Goal: Transaction & Acquisition: Obtain resource

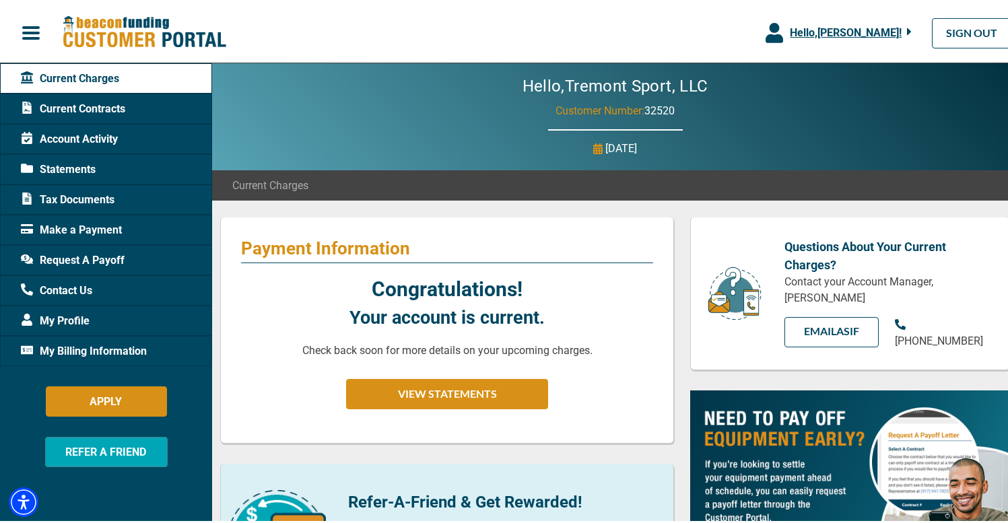
click at [125, 257] on div "Request A Payoff" at bounding box center [106, 257] width 212 height 30
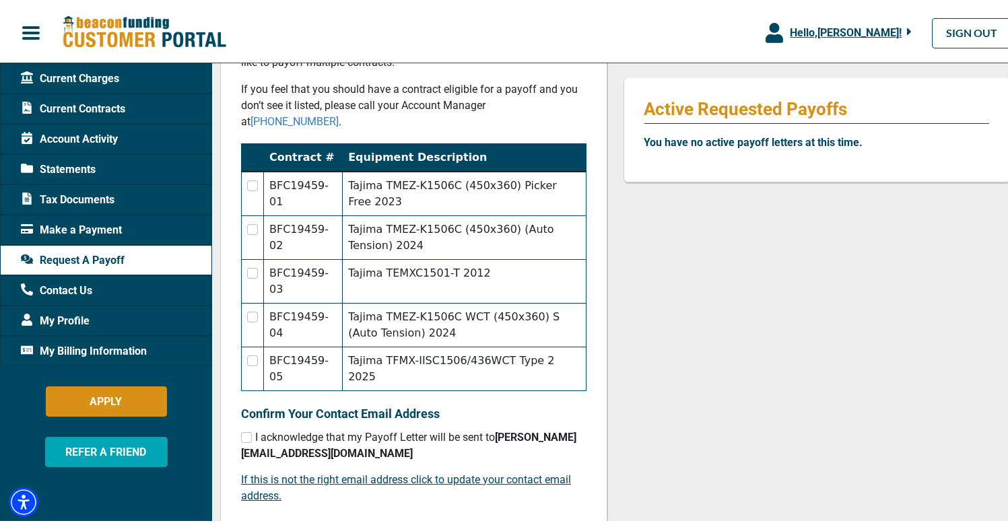
scroll to position [270, 0]
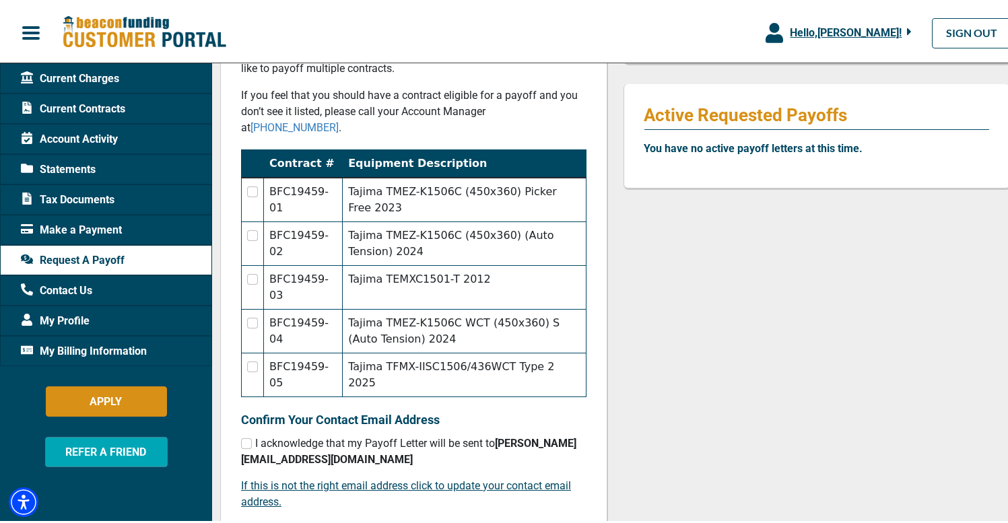
click at [422, 223] on td "Tajima TMEZ-K1506C (450x360) (Auto Tension) 2024" at bounding box center [464, 242] width 243 height 44
click at [426, 175] on td "Tajima TMEZ-K1506C (450x360) Picker Free 2023" at bounding box center [464, 197] width 243 height 44
click at [244, 175] on td at bounding box center [253, 197] width 22 height 44
click at [252, 184] on input "checkbox" at bounding box center [252, 189] width 11 height 11
checkbox input "true"
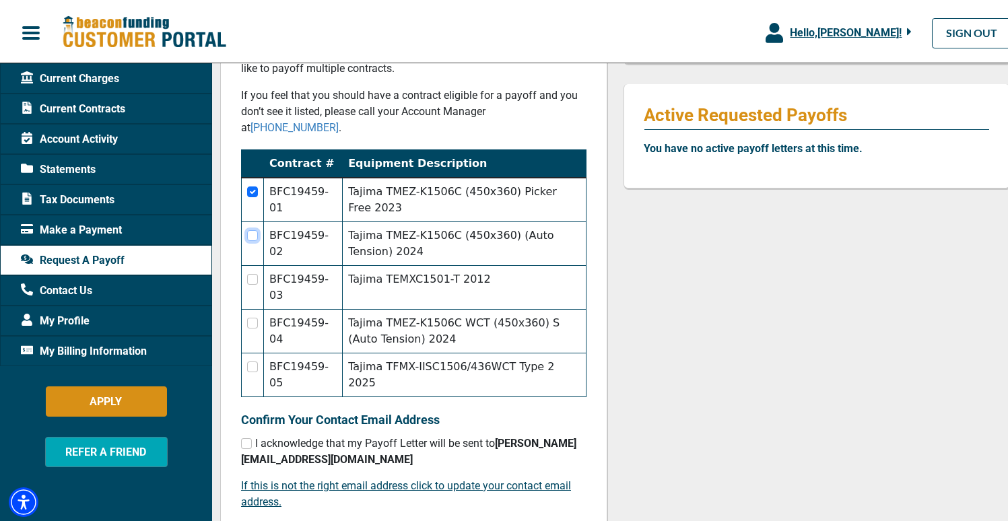
click at [252, 228] on input "checkbox" at bounding box center [252, 233] width 11 height 11
checkbox input "true"
checkbox input "false"
click at [253, 271] on input "checkbox" at bounding box center [252, 276] width 11 height 11
checkbox input "true"
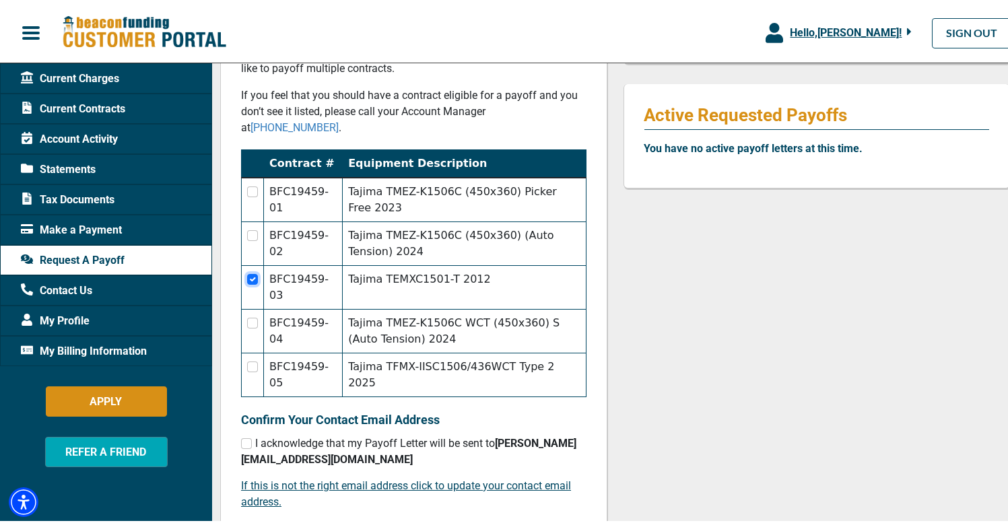
checkbox input "false"
click at [255, 271] on input "checkbox" at bounding box center [252, 276] width 11 height 11
checkbox input "false"
click at [359, 147] on th "Equipment Description" at bounding box center [464, 161] width 243 height 28
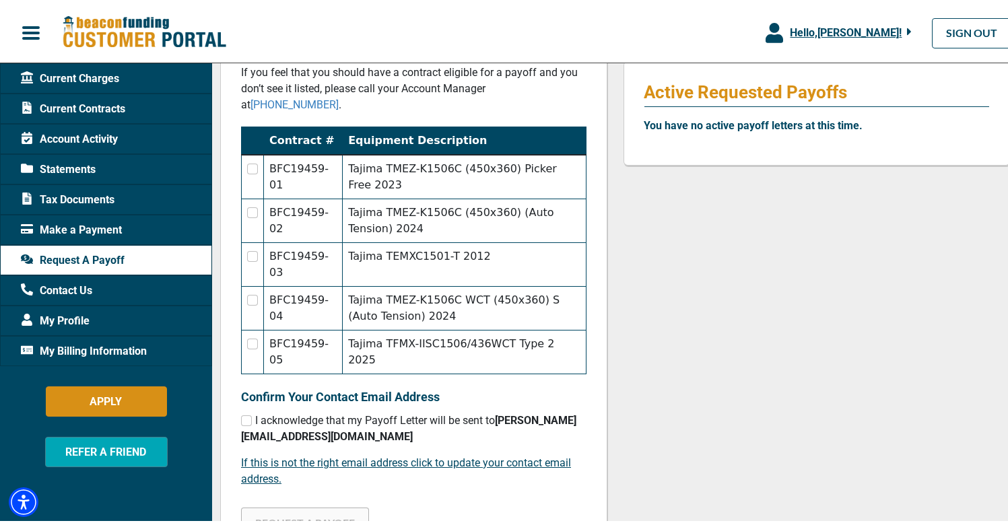
scroll to position [290, 0]
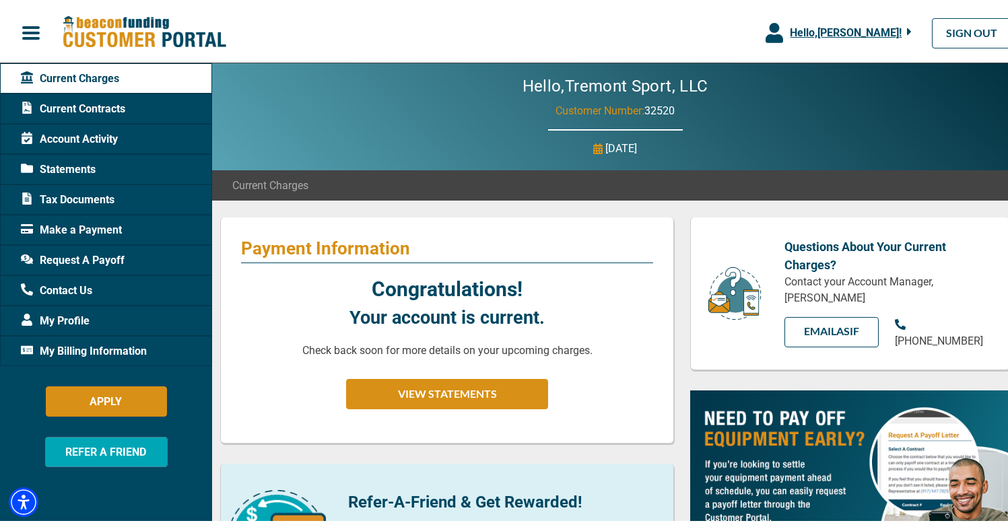
click at [104, 108] on span "Current Contracts" at bounding box center [73, 106] width 104 height 16
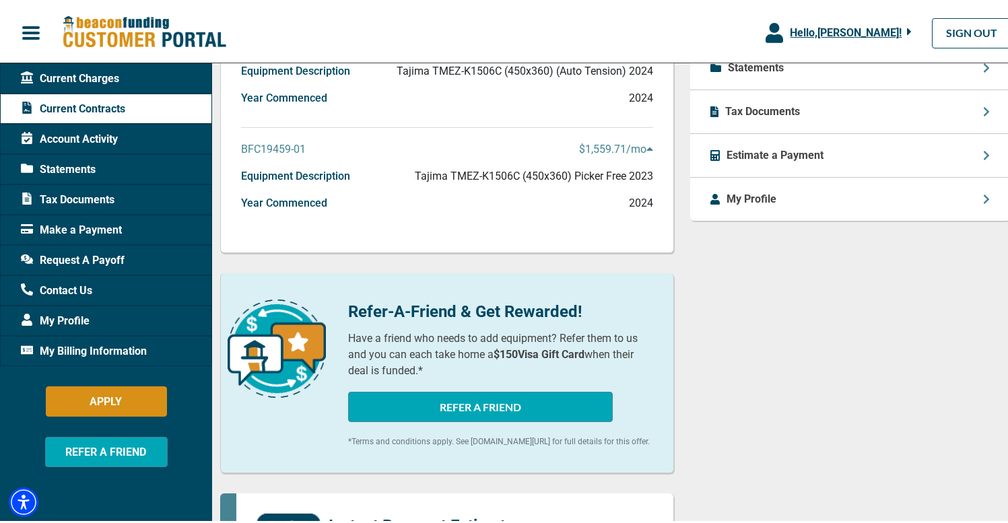
scroll to position [552, 0]
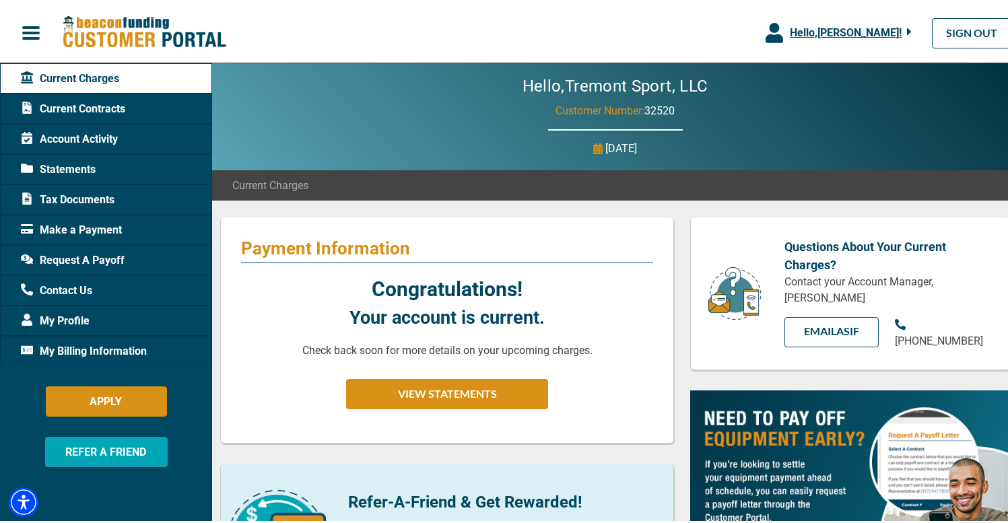
click at [112, 178] on div "Statements" at bounding box center [106, 167] width 212 height 30
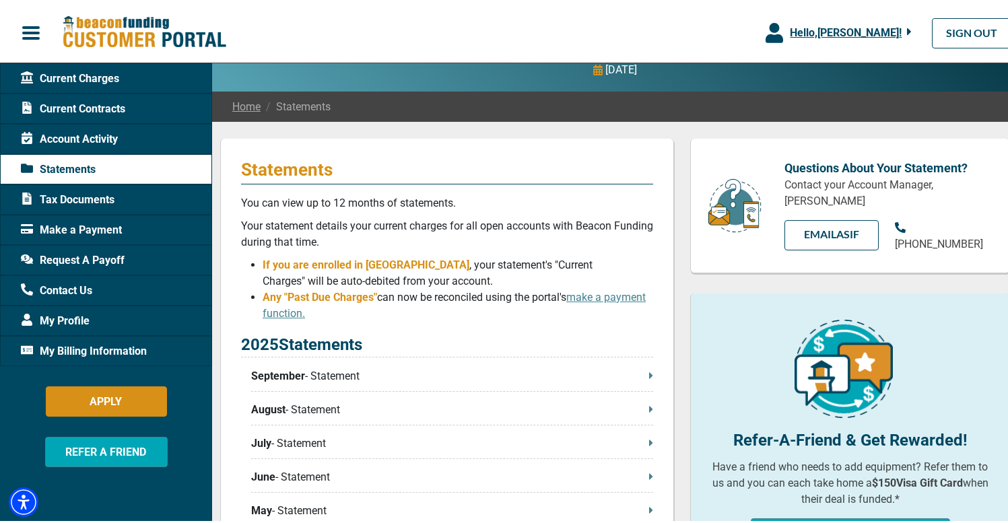
scroll to position [81, 0]
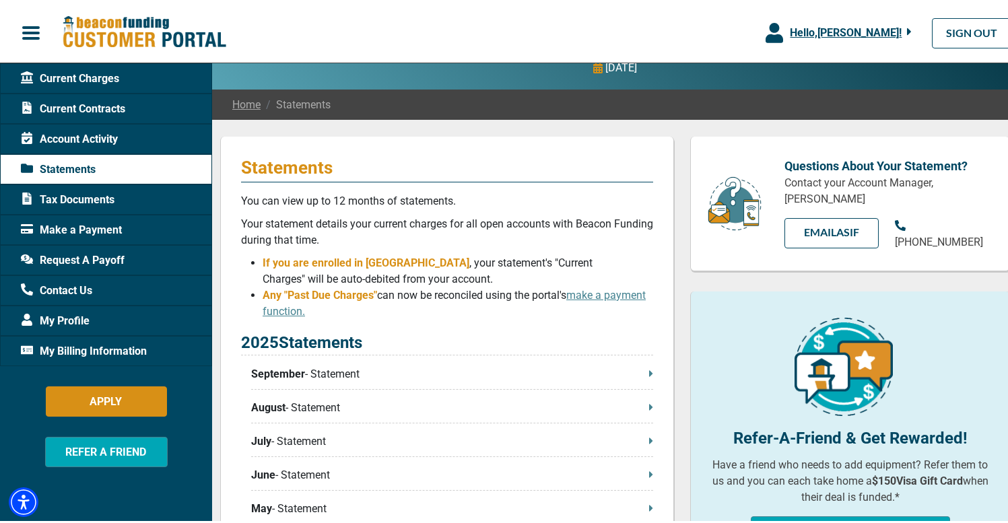
click at [598, 365] on p "September - Statement" at bounding box center [452, 372] width 402 height 16
